Goal: Task Accomplishment & Management: Use online tool/utility

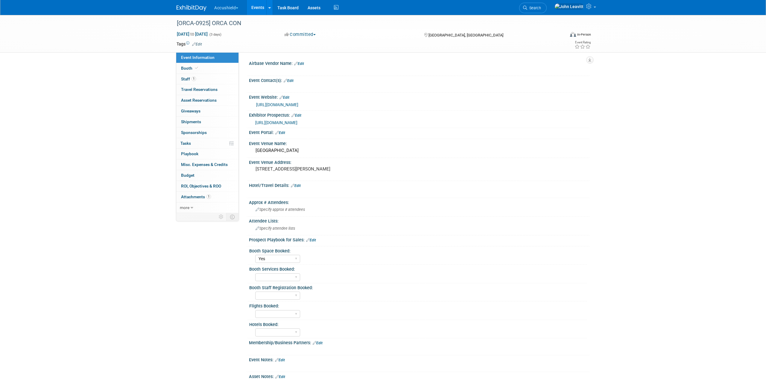
select select "Yes"
click at [195, 8] on img at bounding box center [191, 8] width 30 height 6
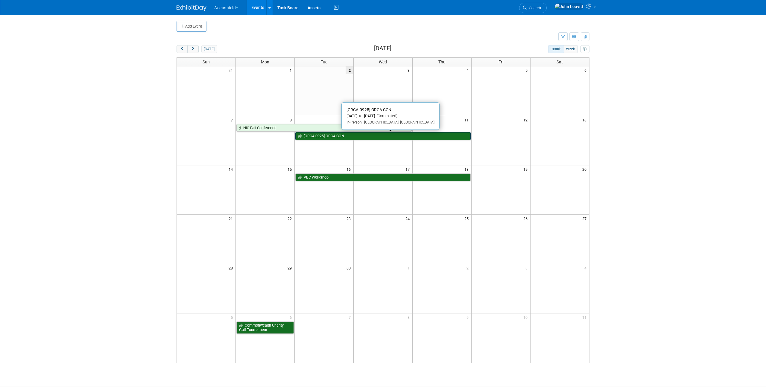
click at [325, 136] on link "[ORCA-0925] ORCA CON" at bounding box center [382, 136] width 175 height 8
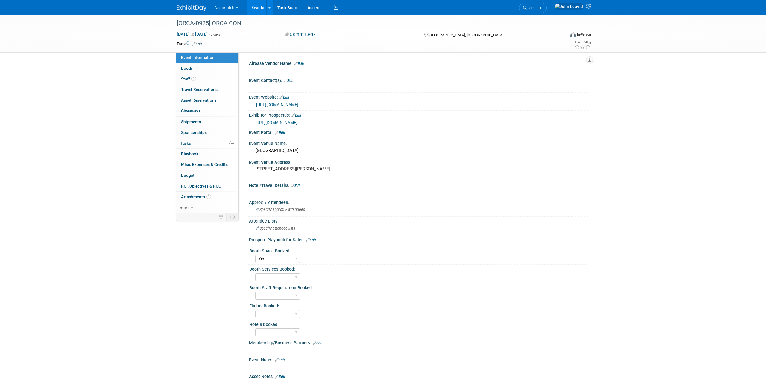
select select "Yes"
click at [199, 101] on span "Asset Reservations 0" at bounding box center [199, 100] width 36 height 5
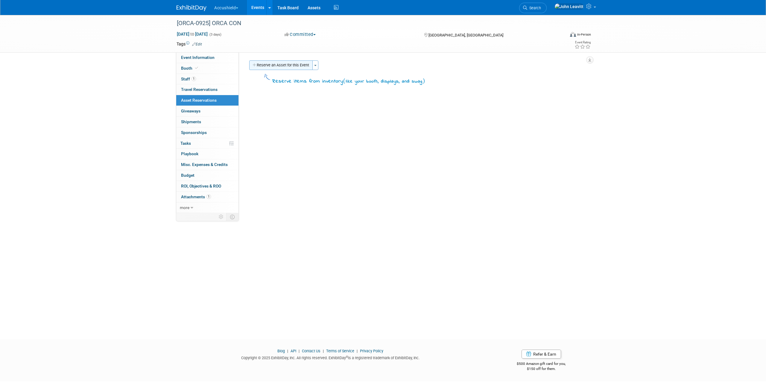
click at [283, 63] on button "Reserve an Asset for this Event" at bounding box center [280, 65] width 63 height 10
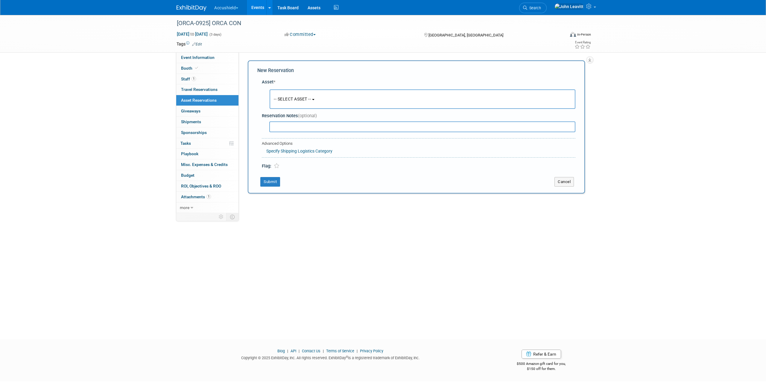
click at [297, 102] on button "-- SELECT ASSET --" at bounding box center [422, 98] width 306 height 19
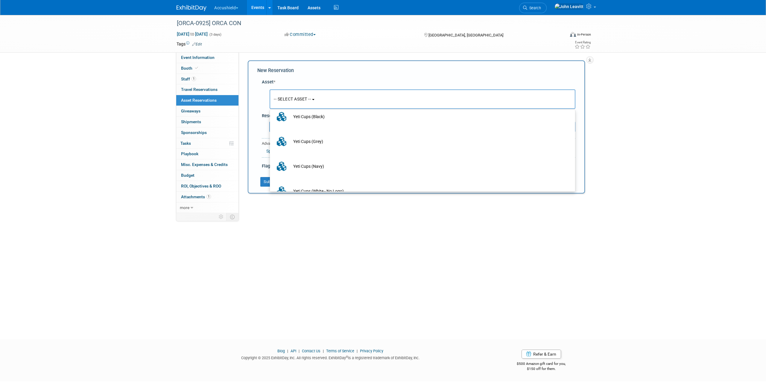
scroll to position [3471, 0]
click at [188, 7] on img at bounding box center [191, 8] width 30 height 6
